Goal: Task Accomplishment & Management: Use online tool/utility

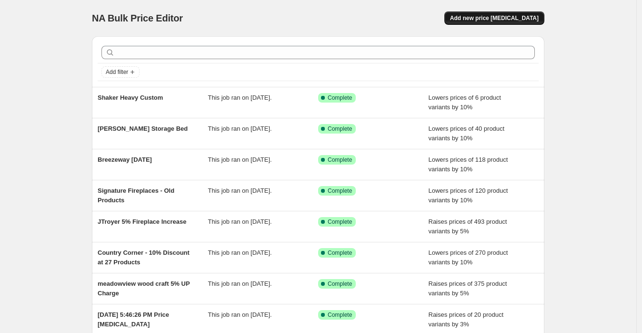
click at [507, 20] on span "Add new price [MEDICAL_DATA]" at bounding box center [494, 18] width 89 height 8
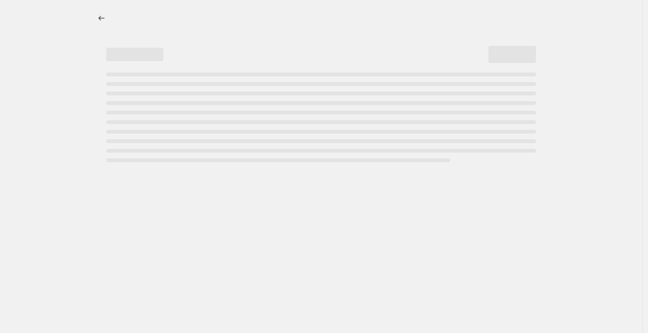
select select "percentage"
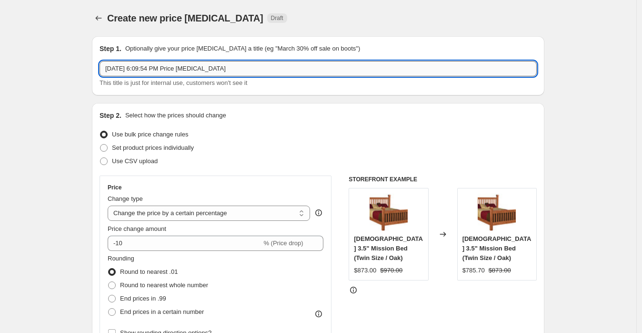
drag, startPoint x: 237, startPoint y: 66, endPoint x: 107, endPoint y: 67, distance: 129.6
click at [107, 67] on input "[DATE] 6:09:54 PM Price [MEDICAL_DATA]" at bounding box center [319, 68] width 438 height 15
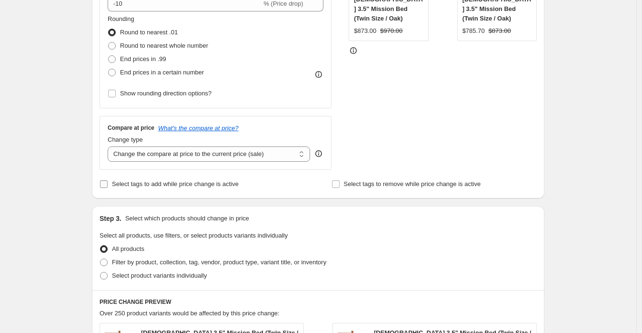
scroll to position [265, 0]
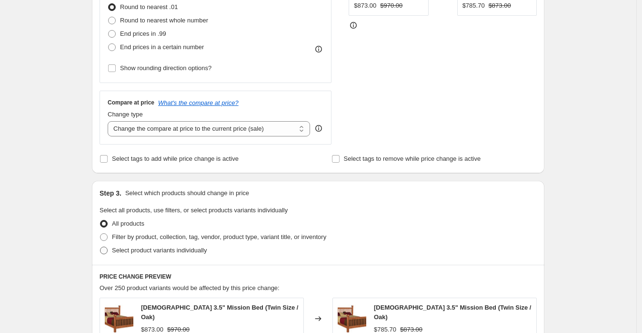
type input "barnfloor jewlery"
click at [142, 248] on span "Select product variants individually" at bounding box center [159, 249] width 95 height 7
click at [101, 247] on input "Select product variants individually" at bounding box center [100, 246] width 0 height 0
radio input "true"
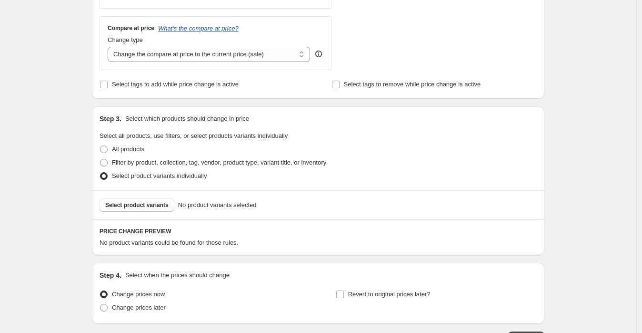
scroll to position [353, 0]
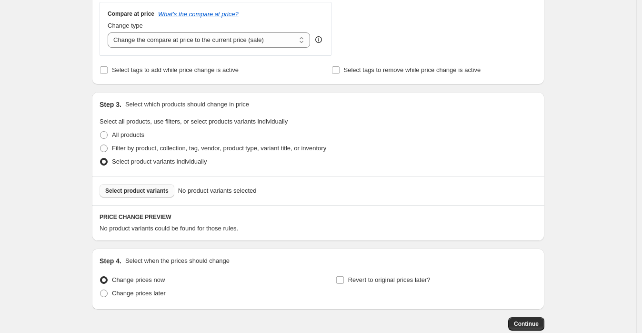
click at [156, 188] on span "Select product variants" at bounding box center [136, 191] width 63 height 8
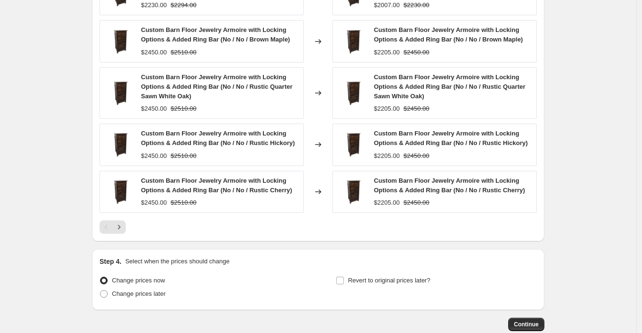
scroll to position [675, 0]
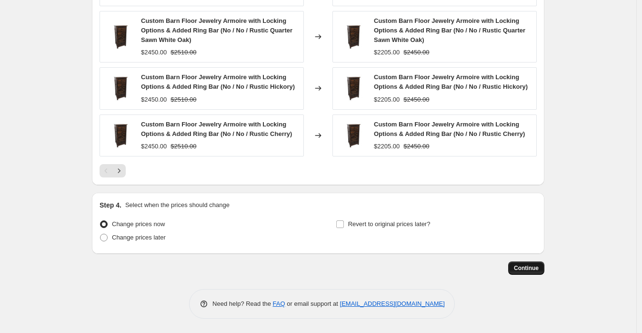
click at [538, 265] on span "Continue" at bounding box center [526, 268] width 25 height 8
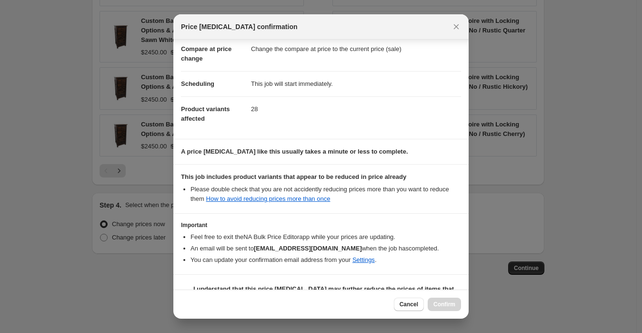
scroll to position [68, 0]
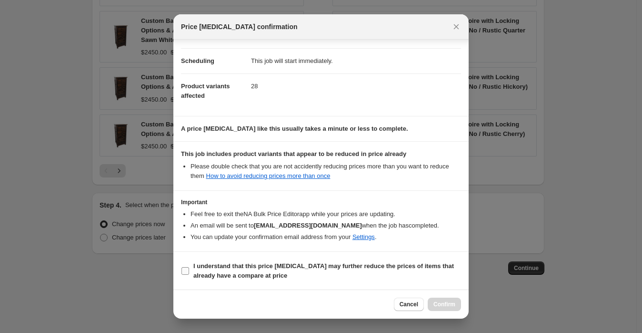
click at [185, 270] on input "I understand that this price [MEDICAL_DATA] may further reduce the prices of it…" at bounding box center [186, 271] width 8 height 8
checkbox input "true"
click at [447, 303] on span "Confirm" at bounding box center [445, 304] width 22 height 8
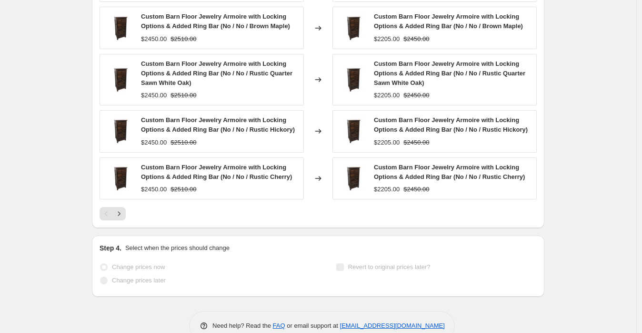
select select "percentage"
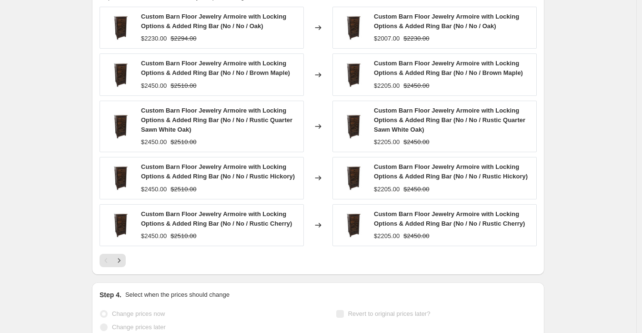
scroll to position [0, 0]
